Goal: Task Accomplishment & Management: Use online tool/utility

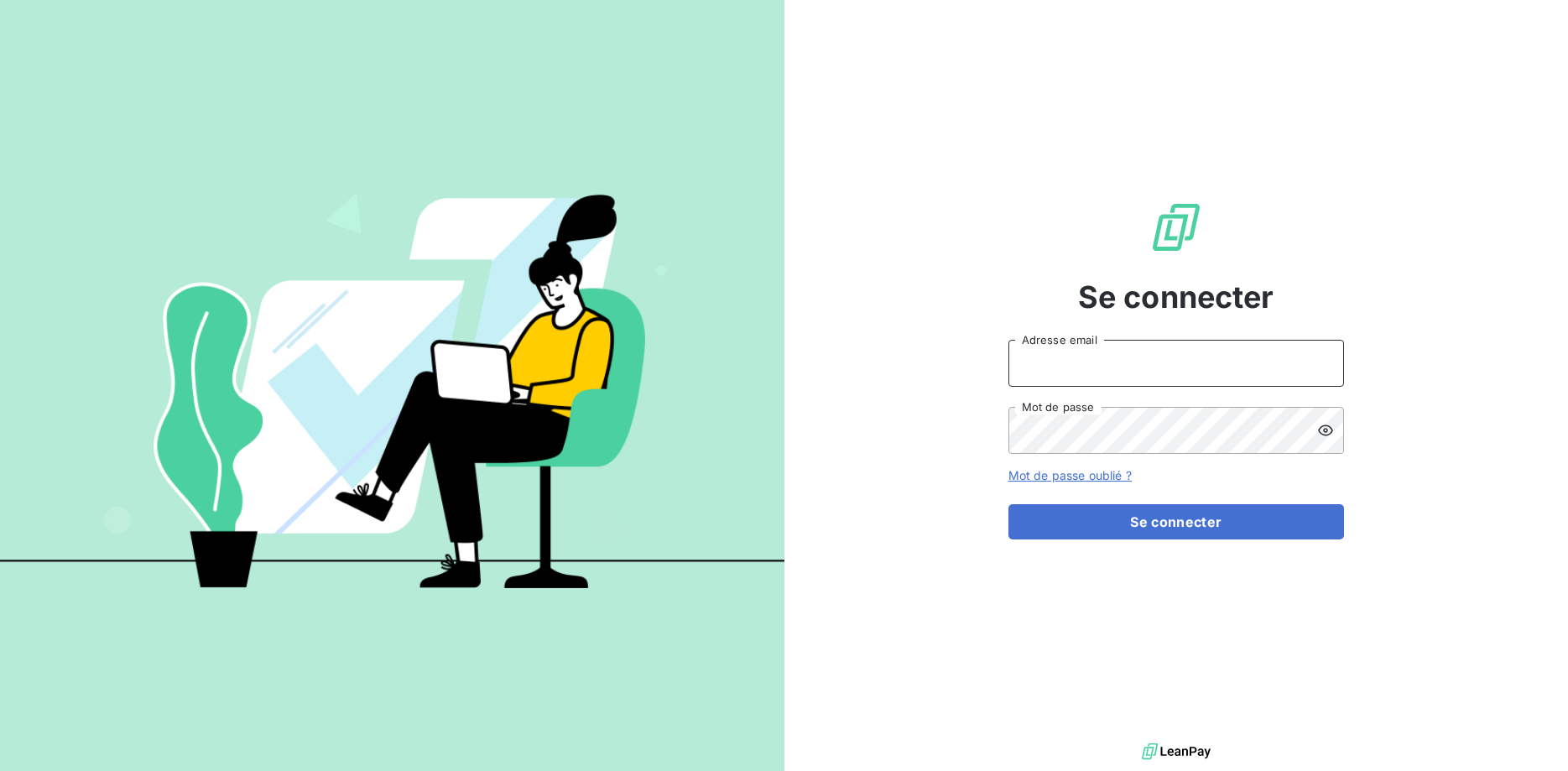
click at [1055, 362] on input "Adresse email" at bounding box center [1176, 363] width 336 height 47
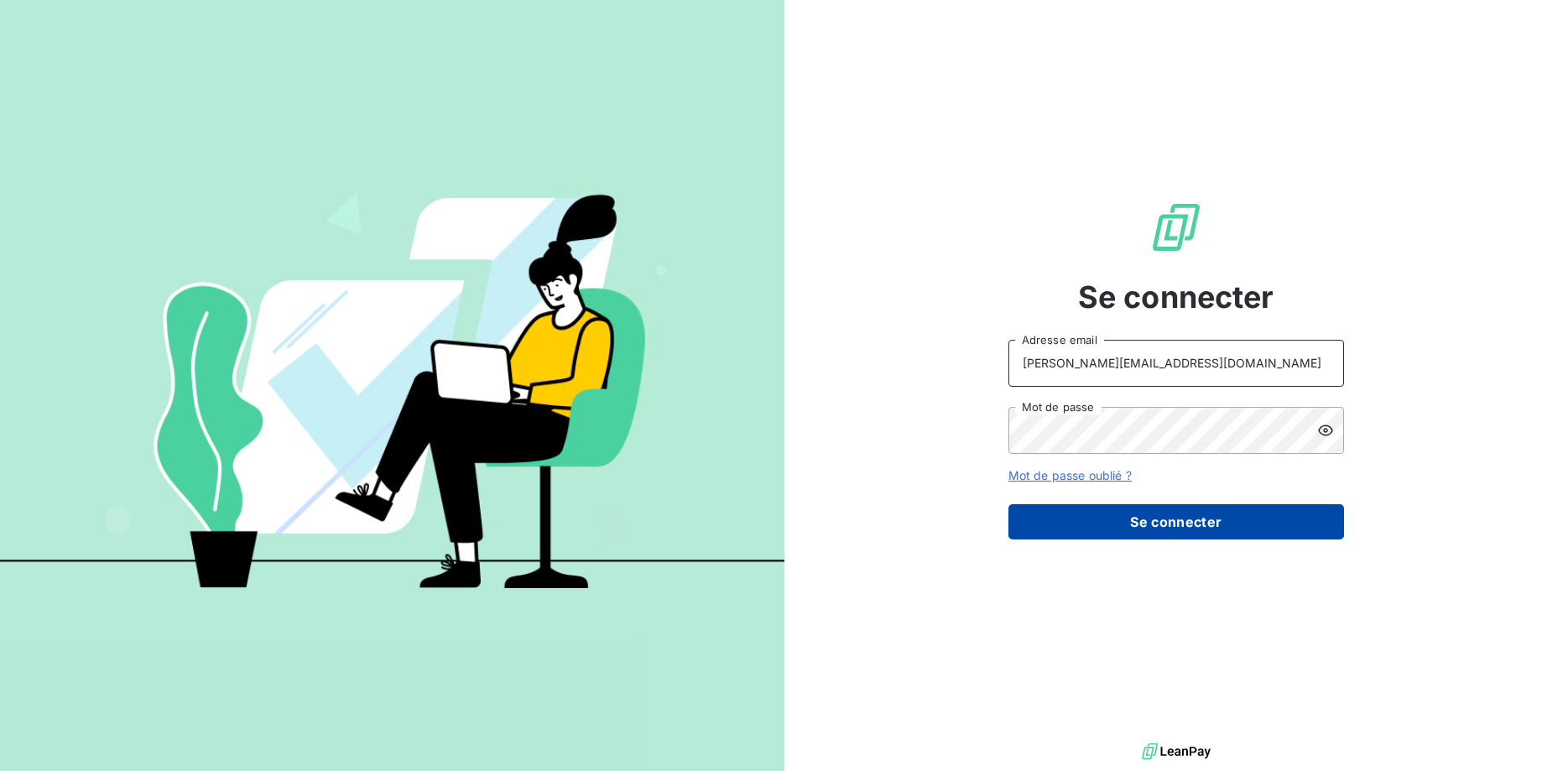
type input "[PERSON_NAME][EMAIL_ADDRESS][DOMAIN_NAME]"
click at [1161, 525] on button "Se connecter" at bounding box center [1176, 522] width 336 height 35
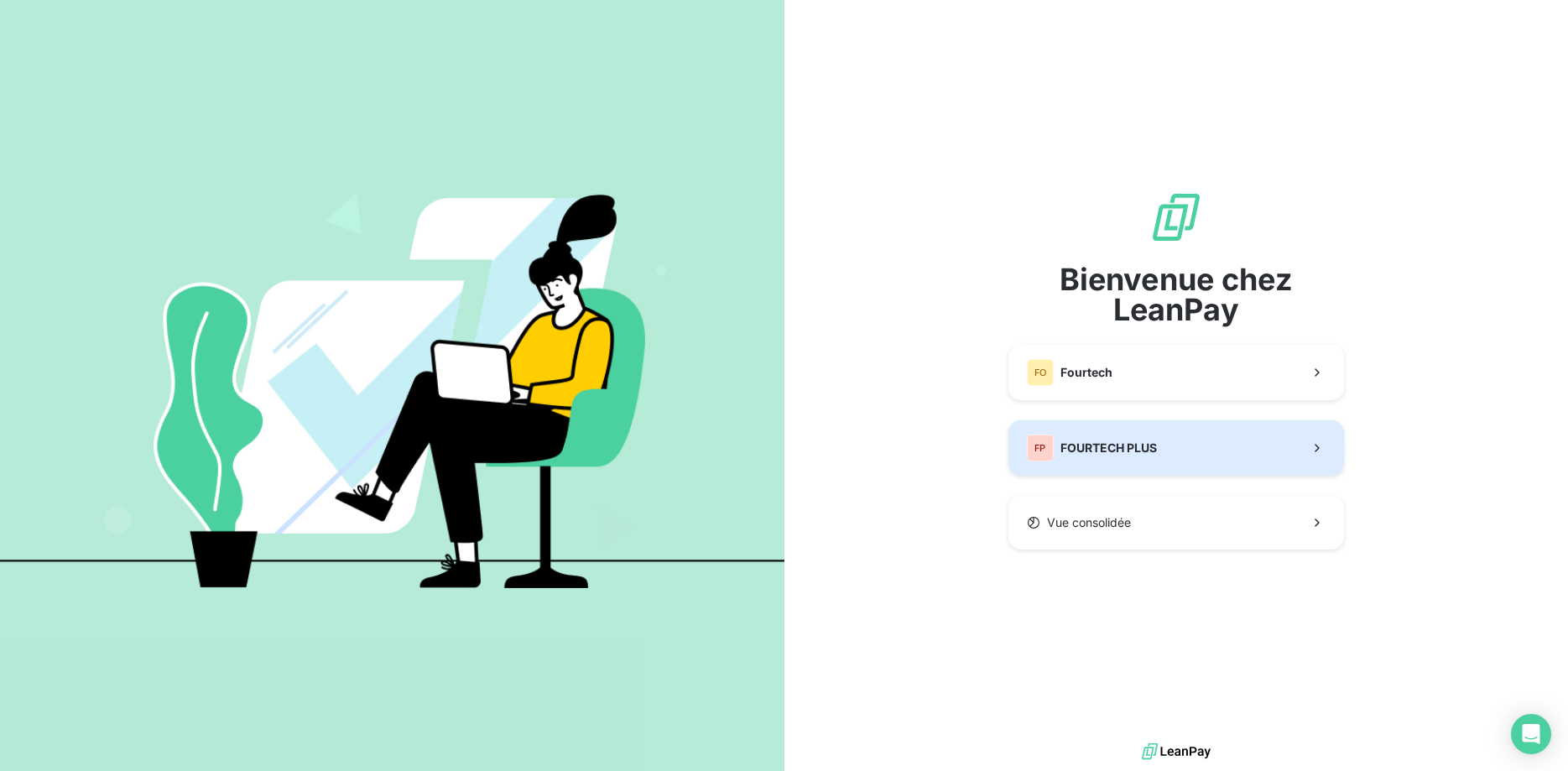
click at [1204, 447] on button "FP FOURTECH PLUS" at bounding box center [1176, 448] width 336 height 56
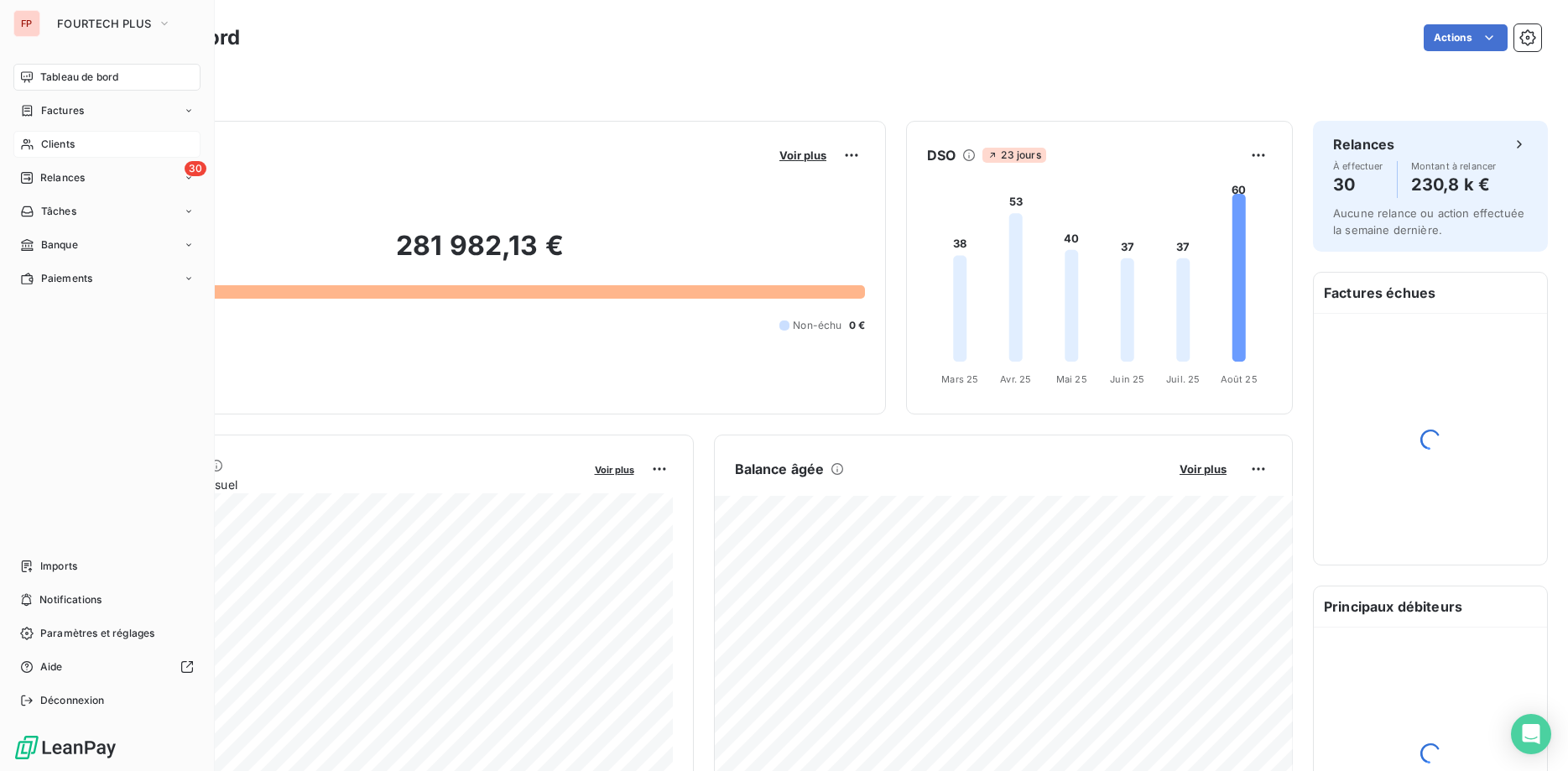
click at [33, 142] on icon at bounding box center [27, 144] width 14 height 13
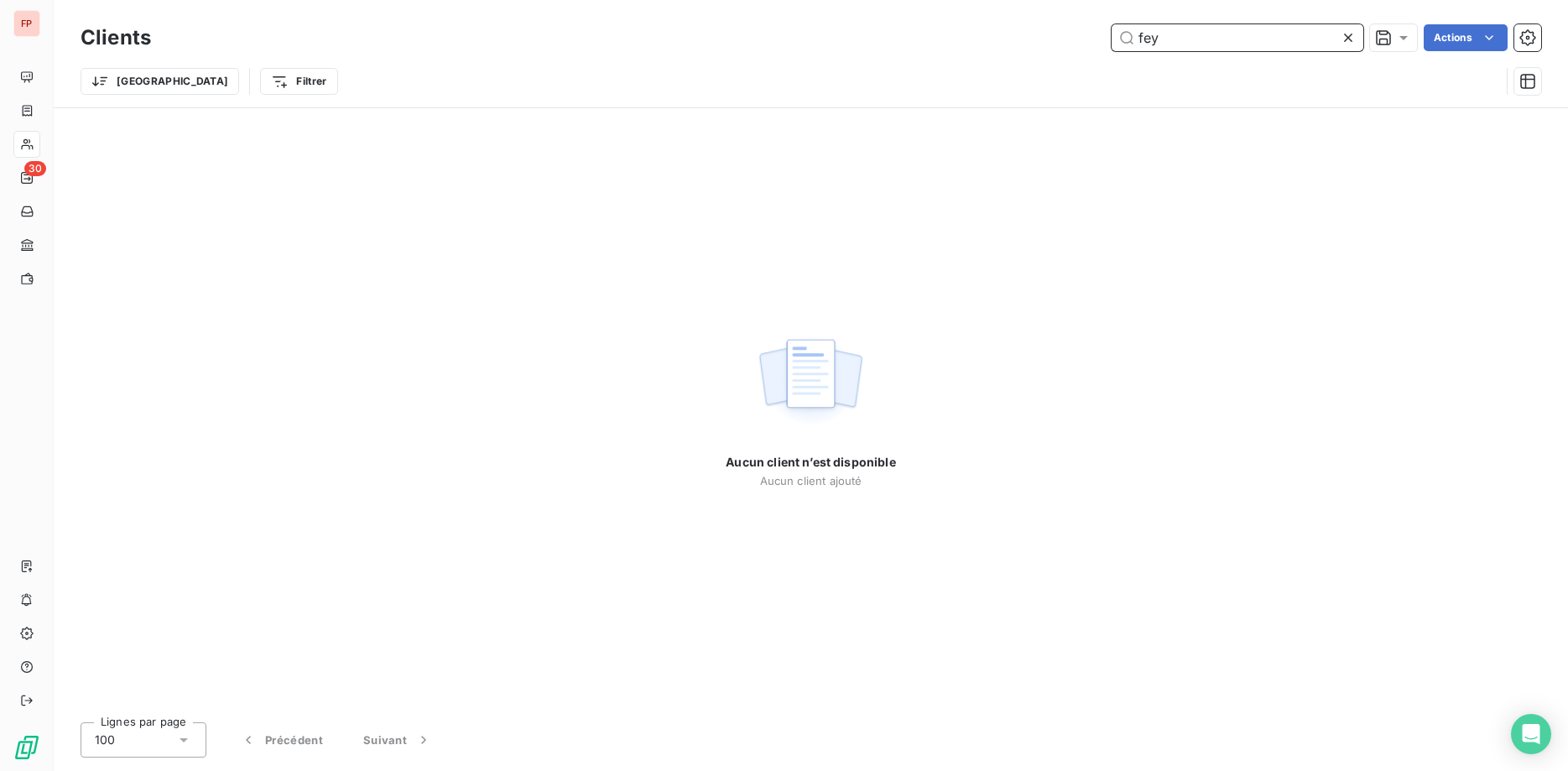
drag, startPoint x: 1179, startPoint y: 42, endPoint x: 963, endPoint y: 20, distance: 217.1
click at [1112, 24] on input "fey" at bounding box center [1237, 37] width 252 height 27
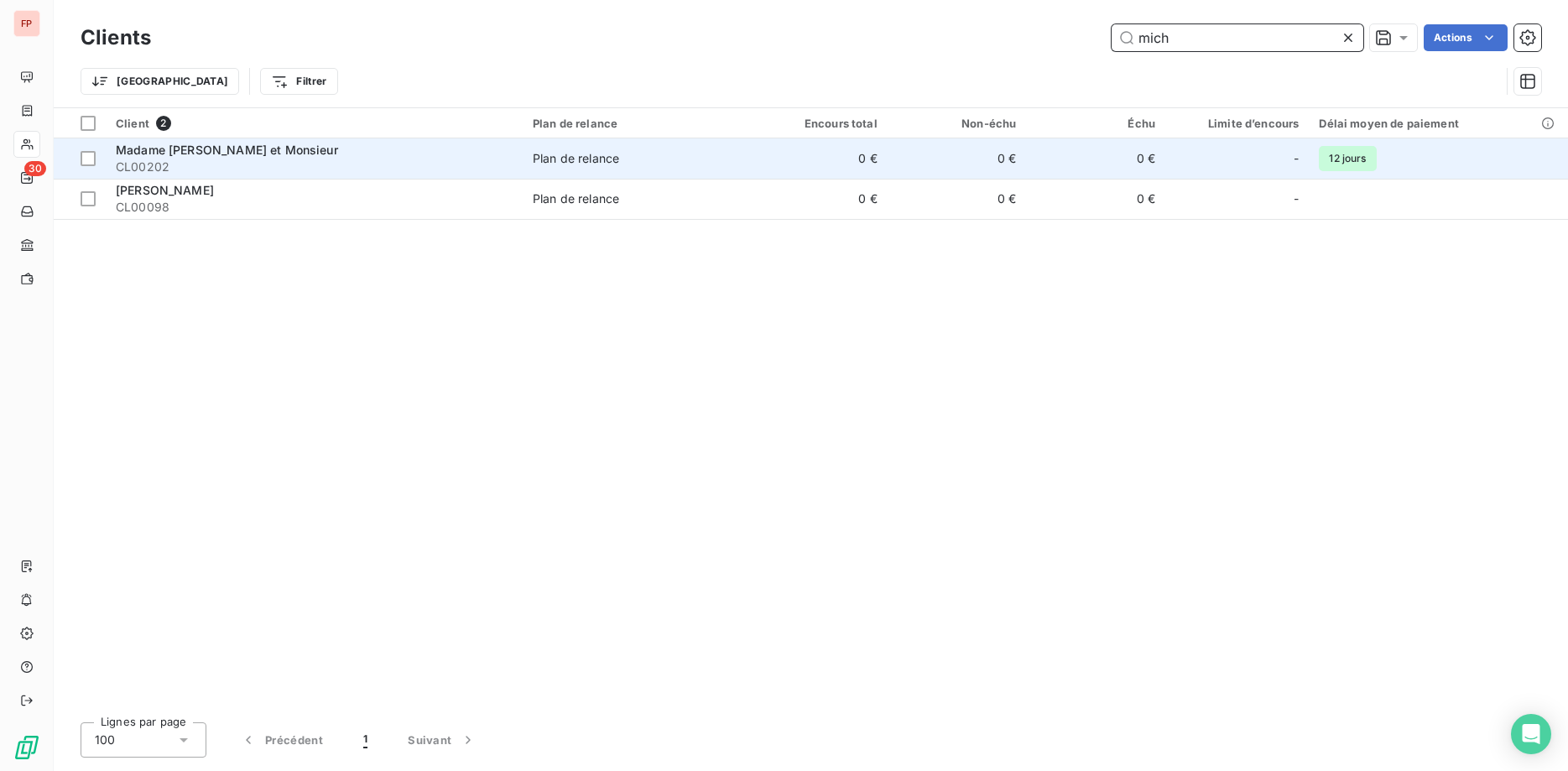
type input "mich"
click at [442, 158] on div "Madame Virginie Michiels et Monsieur" at bounding box center [314, 151] width 397 height 17
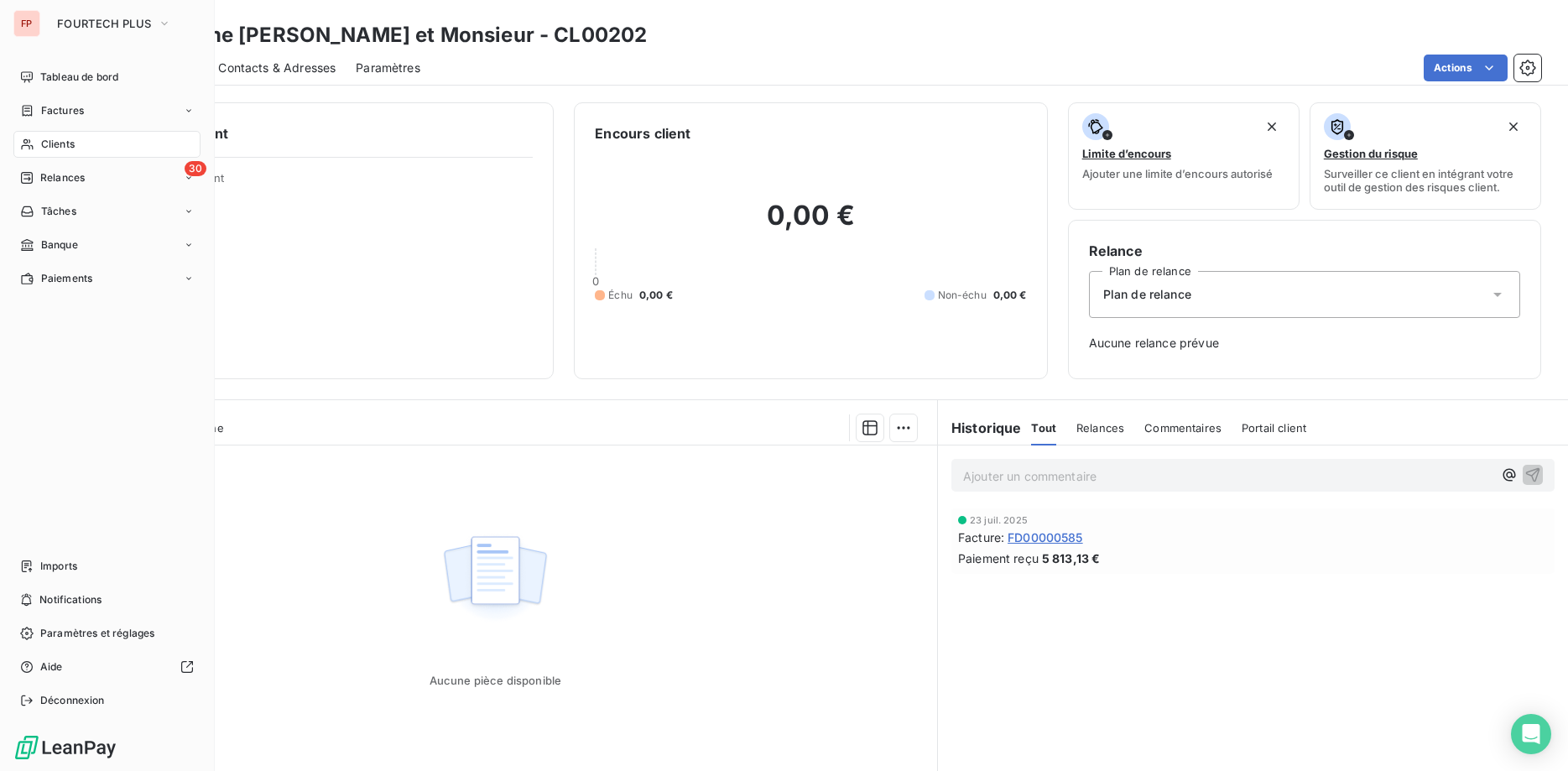
click at [44, 17] on div "FP FOURTECH PLUS" at bounding box center [106, 23] width 187 height 27
click at [125, 24] on span "FOURTECH PLUS" at bounding box center [103, 23] width 94 height 13
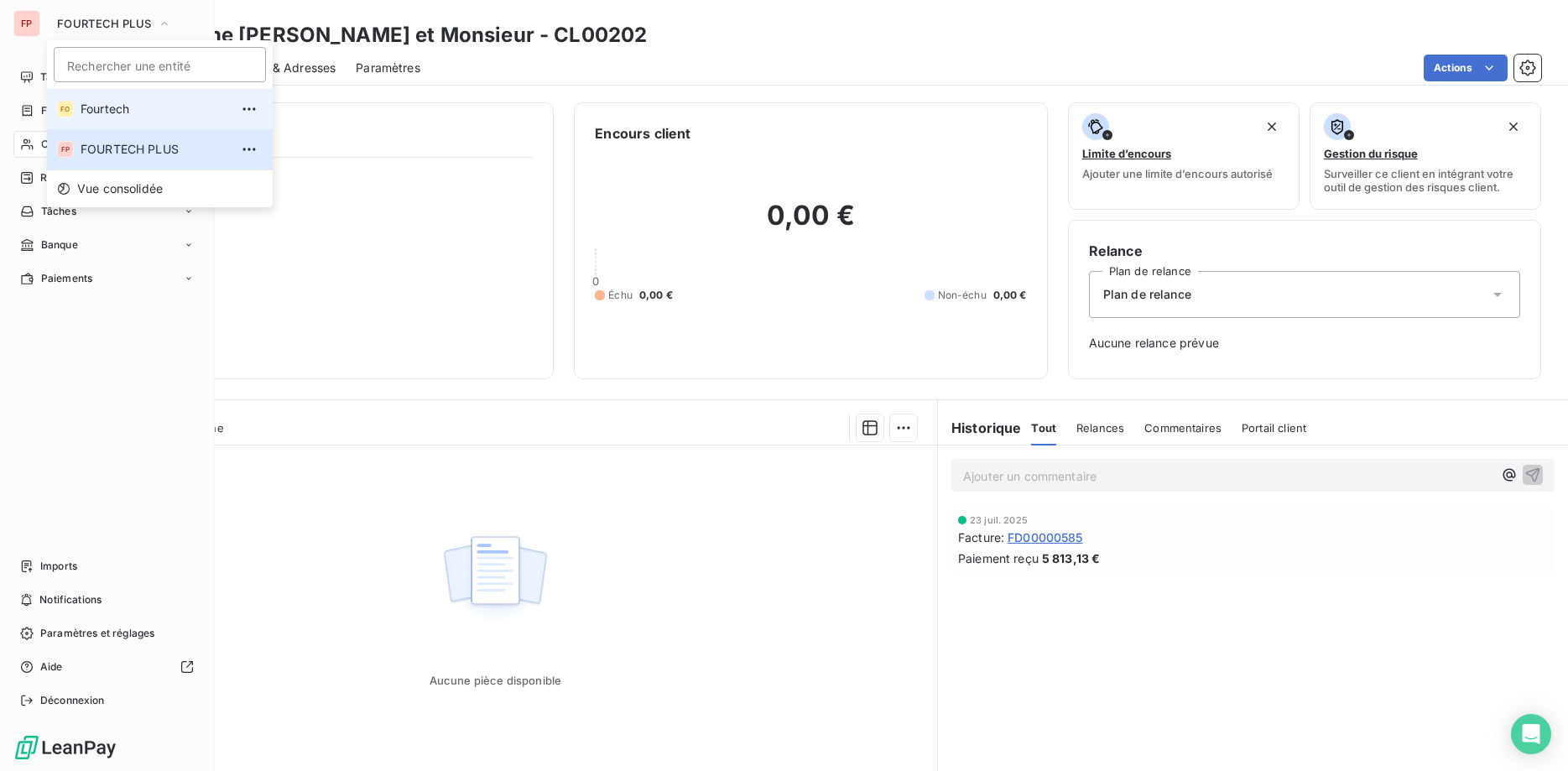
click at [125, 113] on span "Fourtech" at bounding box center [155, 109] width 149 height 17
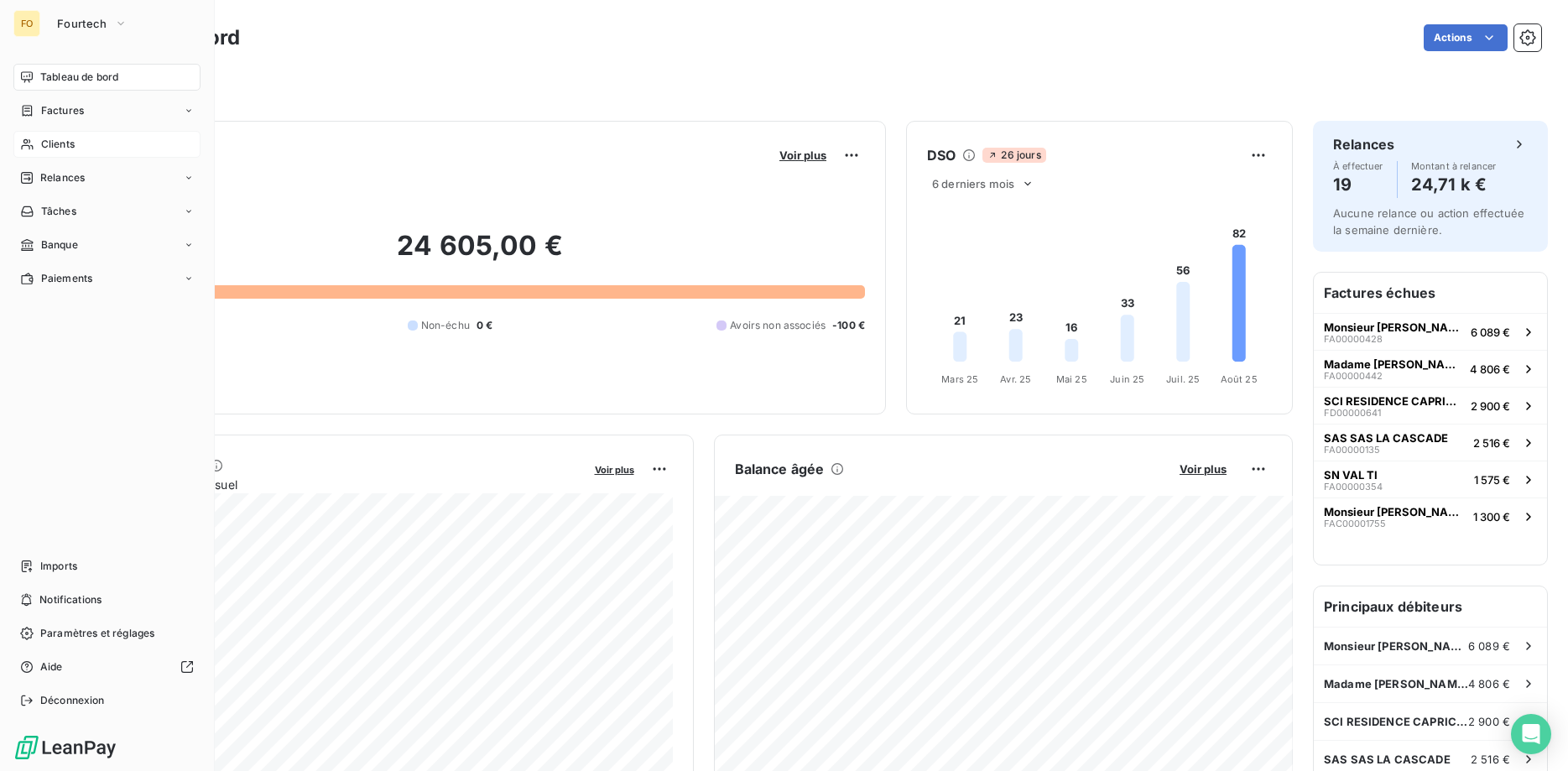
click at [63, 145] on span "Clients" at bounding box center [58, 144] width 33 height 15
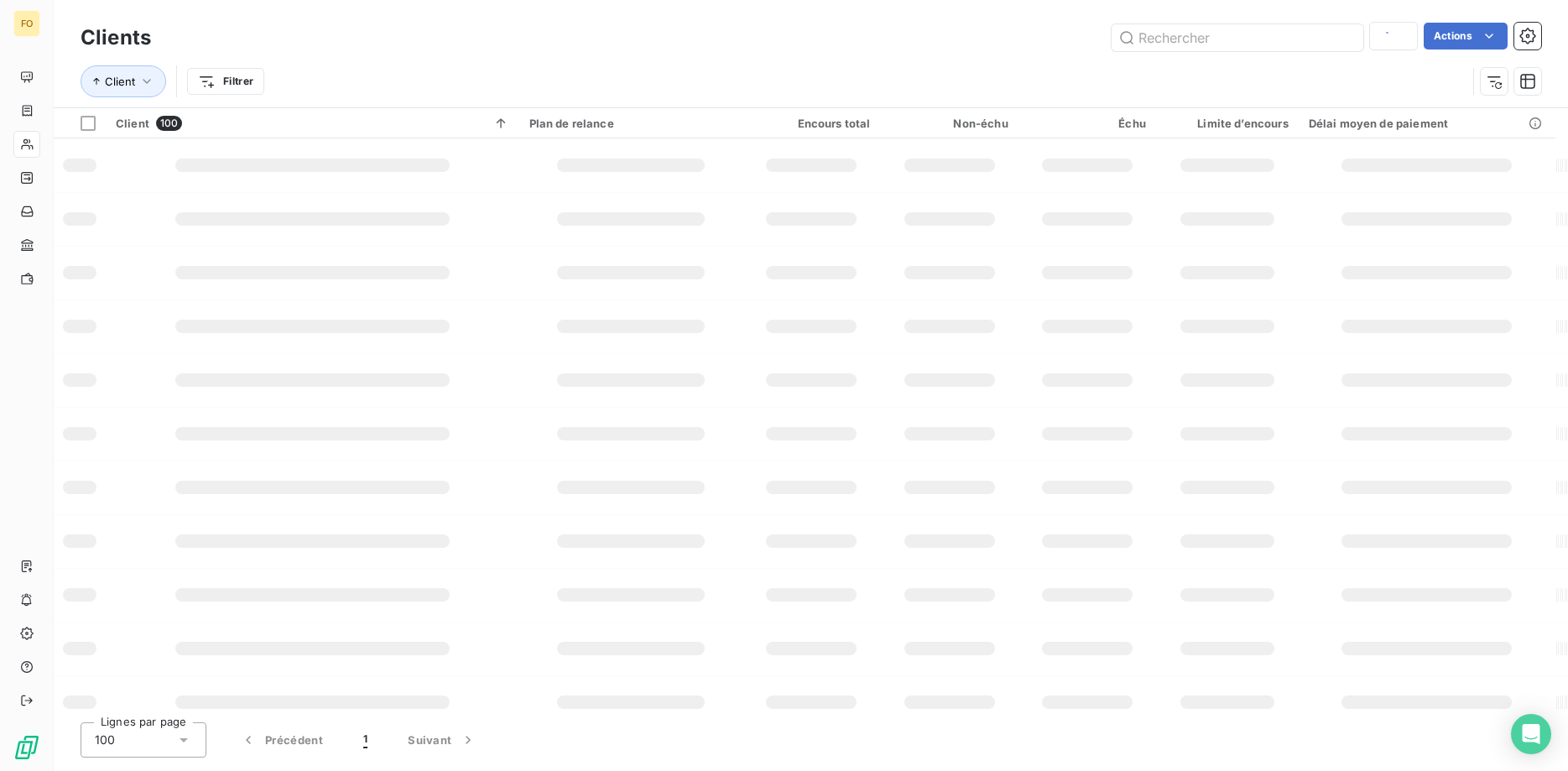
type input "MKG"
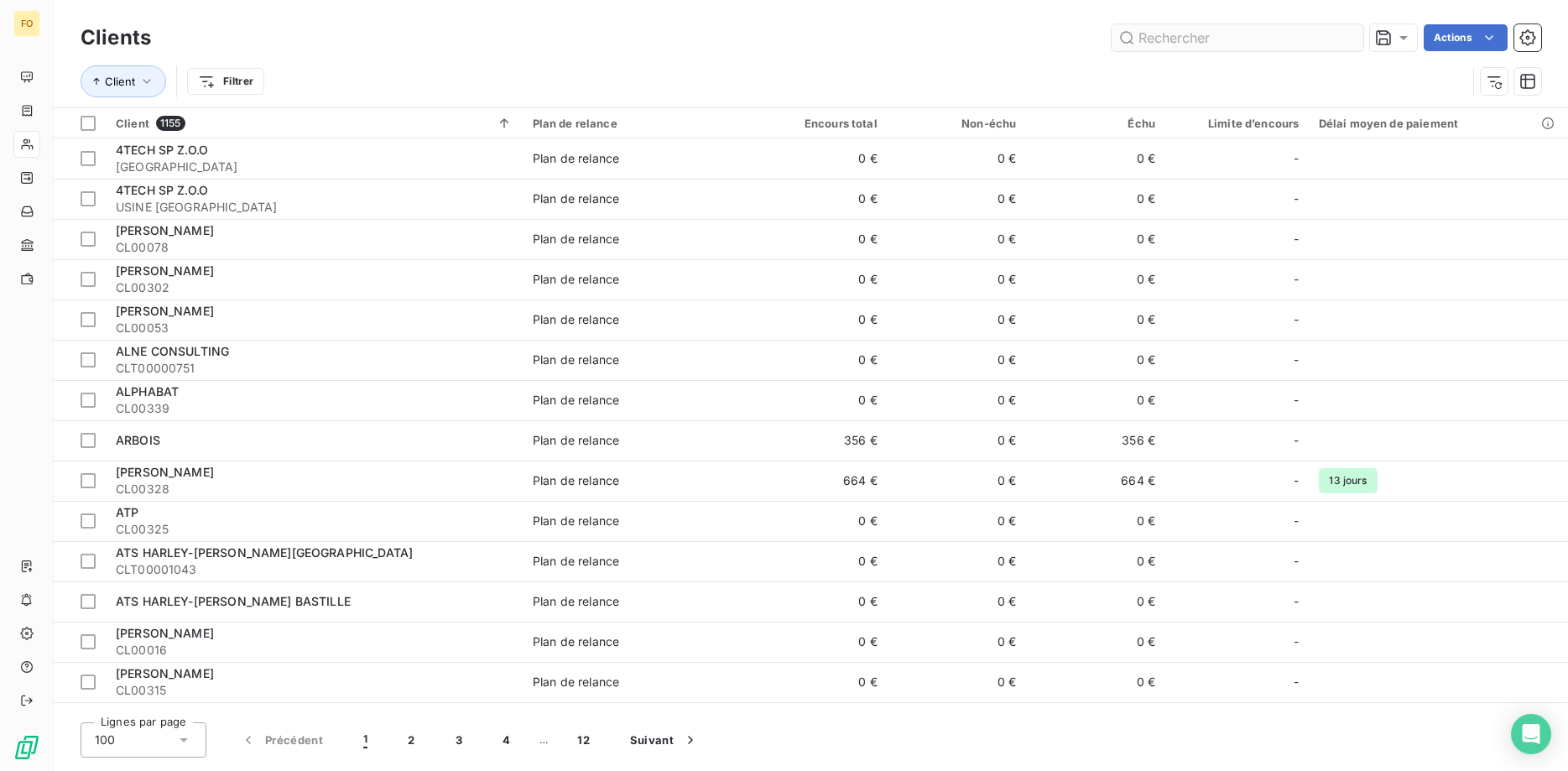
click at [1199, 33] on input "text" at bounding box center [1237, 37] width 252 height 27
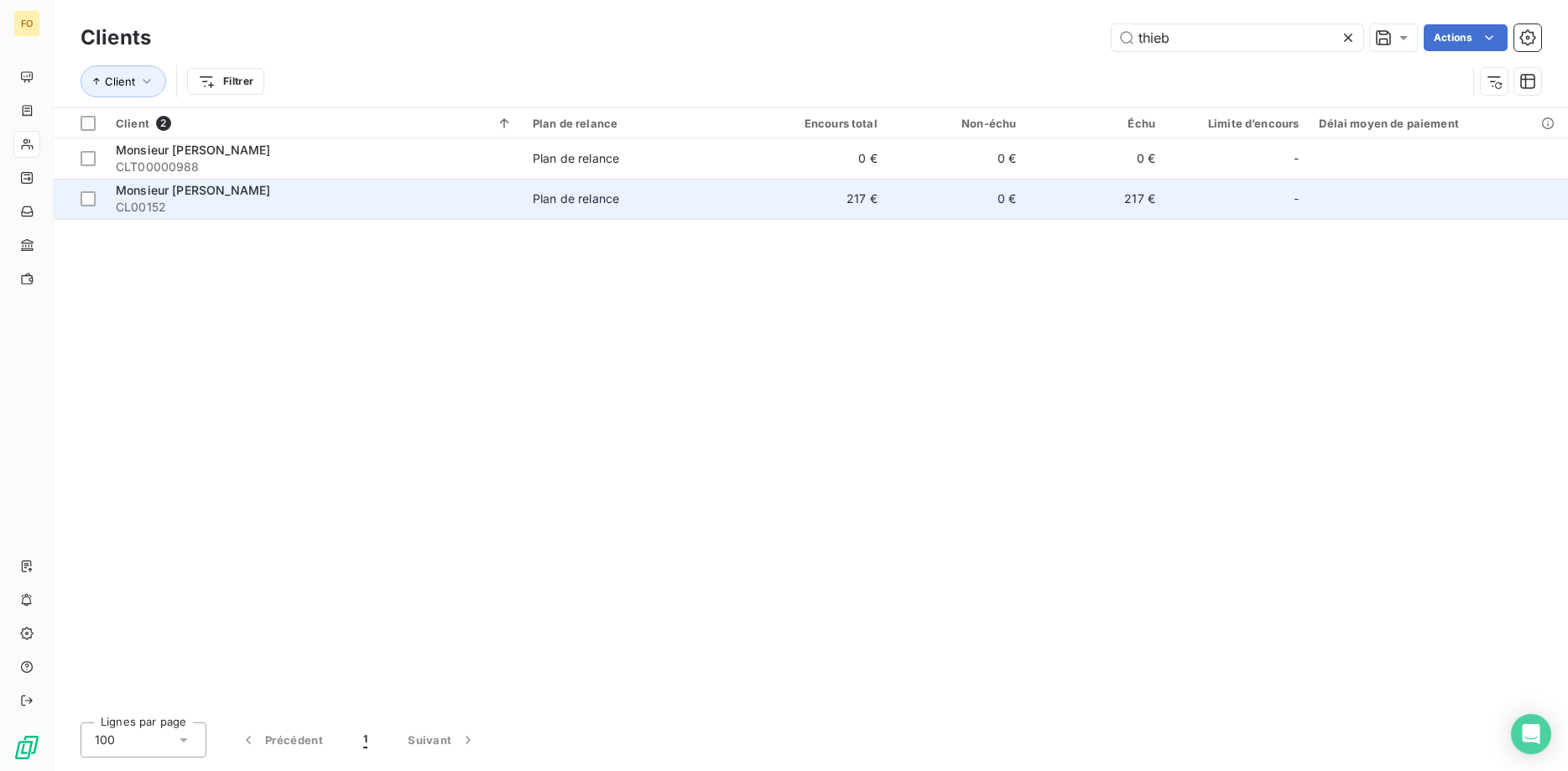
type input "thieb"
click at [354, 193] on div "Monsieur THIEBAUD ROMAIN" at bounding box center [314, 191] width 397 height 17
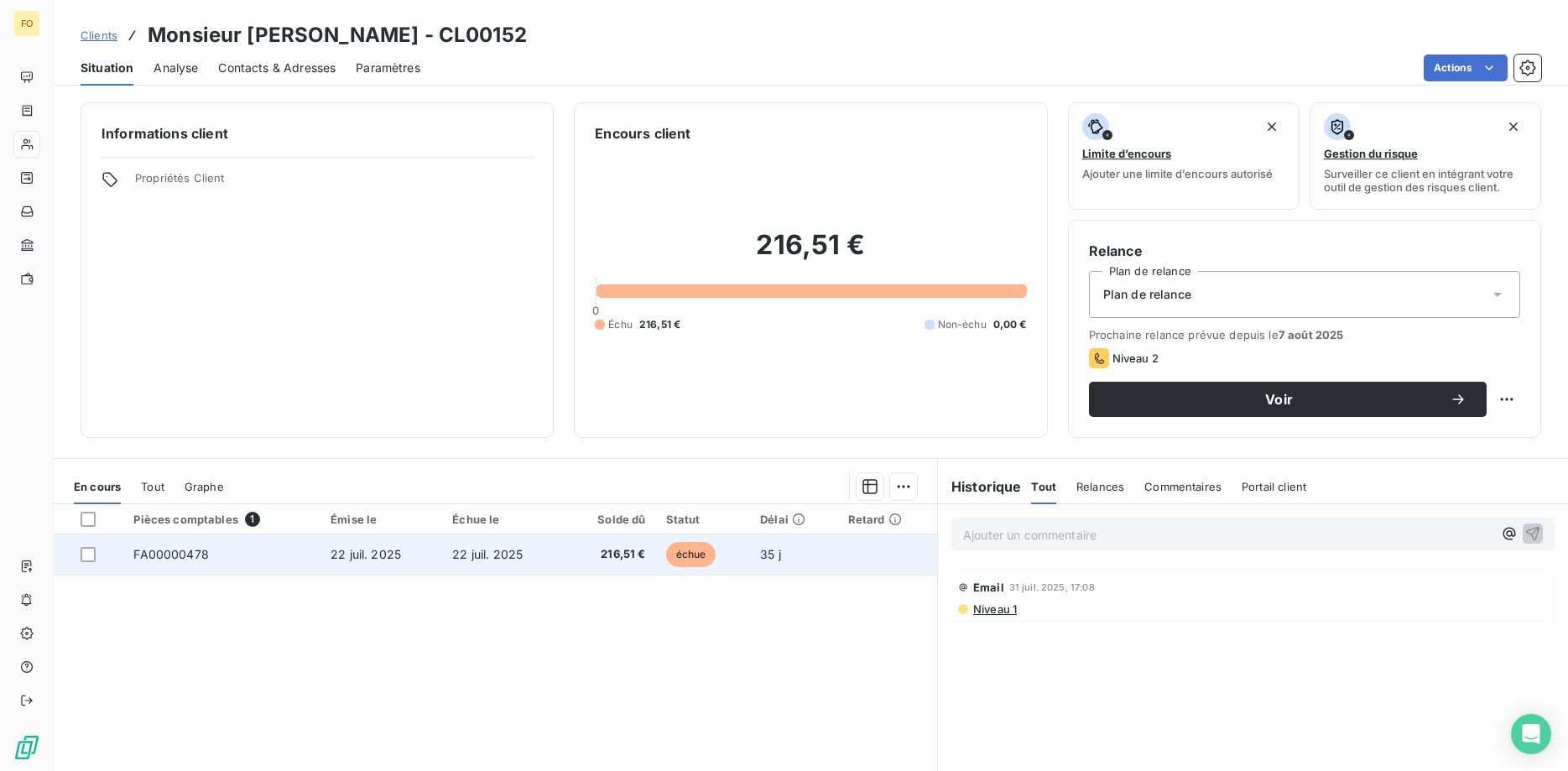
click at [629, 563] on span "216,51 €" at bounding box center [609, 554] width 72 height 17
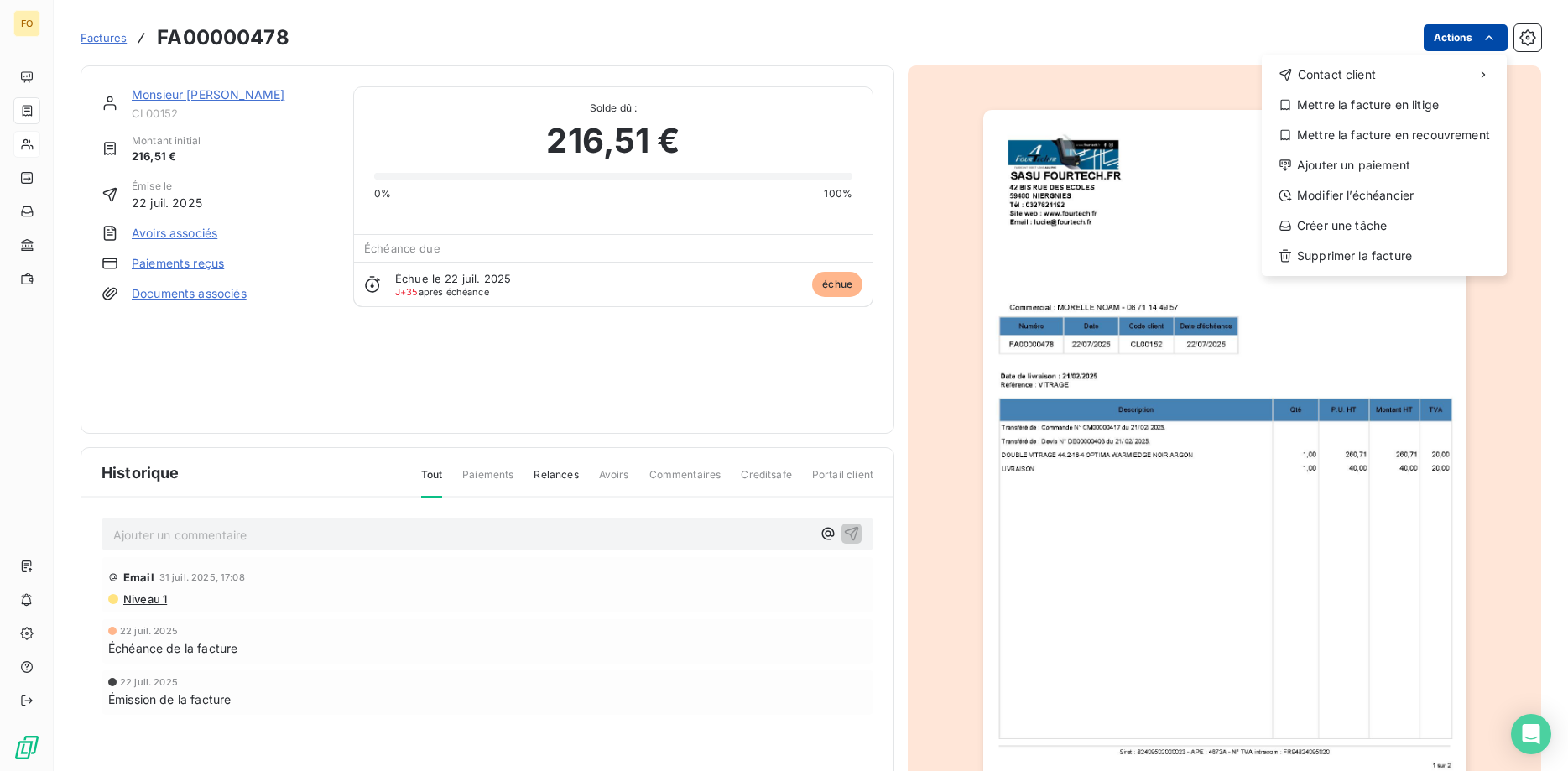
click at [1457, 34] on html "FO Factures FA00000478 Actions Contact client Mettre la facture en litige Mettr…" at bounding box center [784, 385] width 1568 height 771
click at [1370, 166] on div "Ajouter un paiement" at bounding box center [1383, 165] width 231 height 27
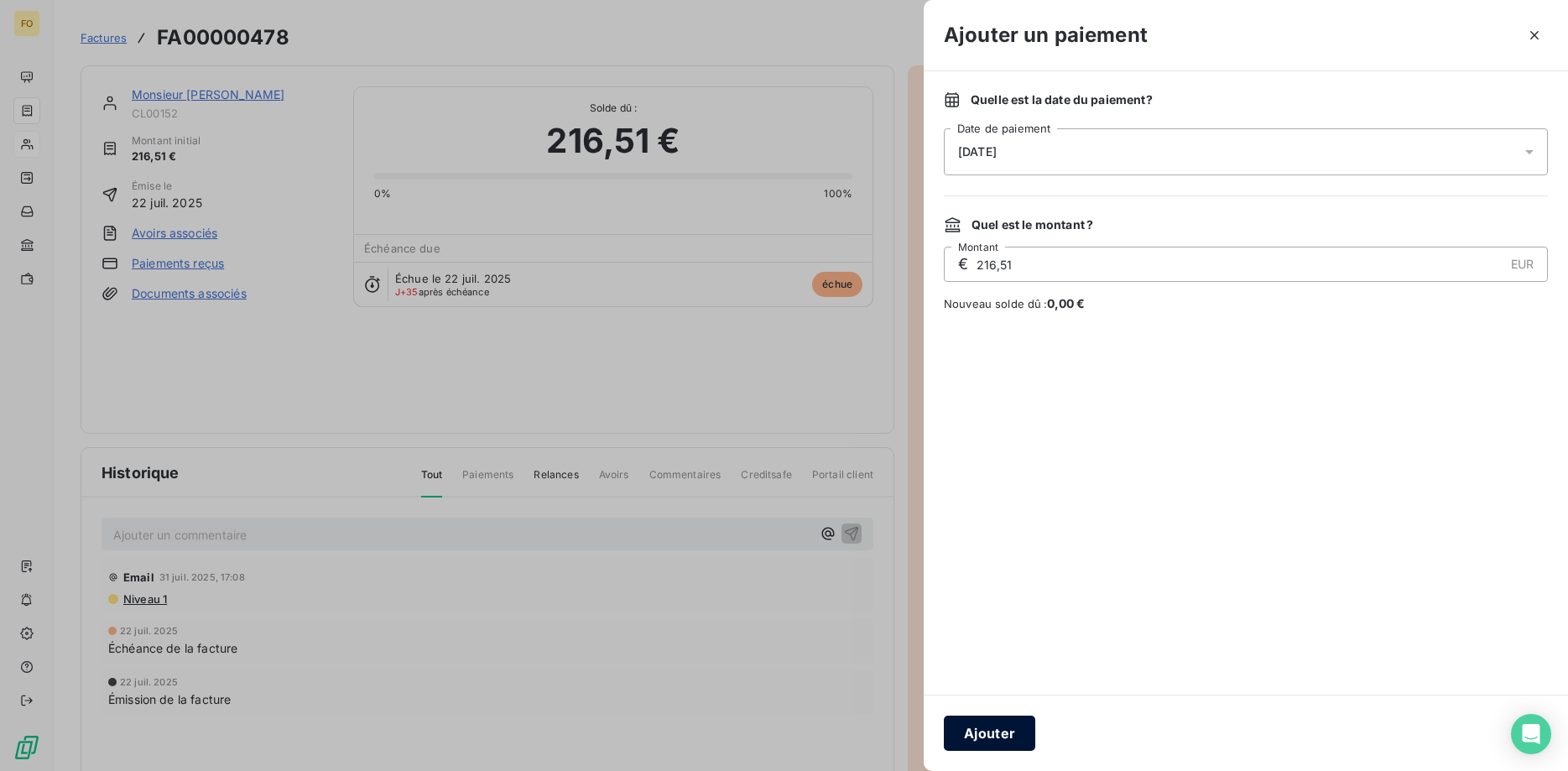
click at [998, 729] on button "Ajouter" at bounding box center [989, 734] width 91 height 35
